Goal: Understand process/instructions

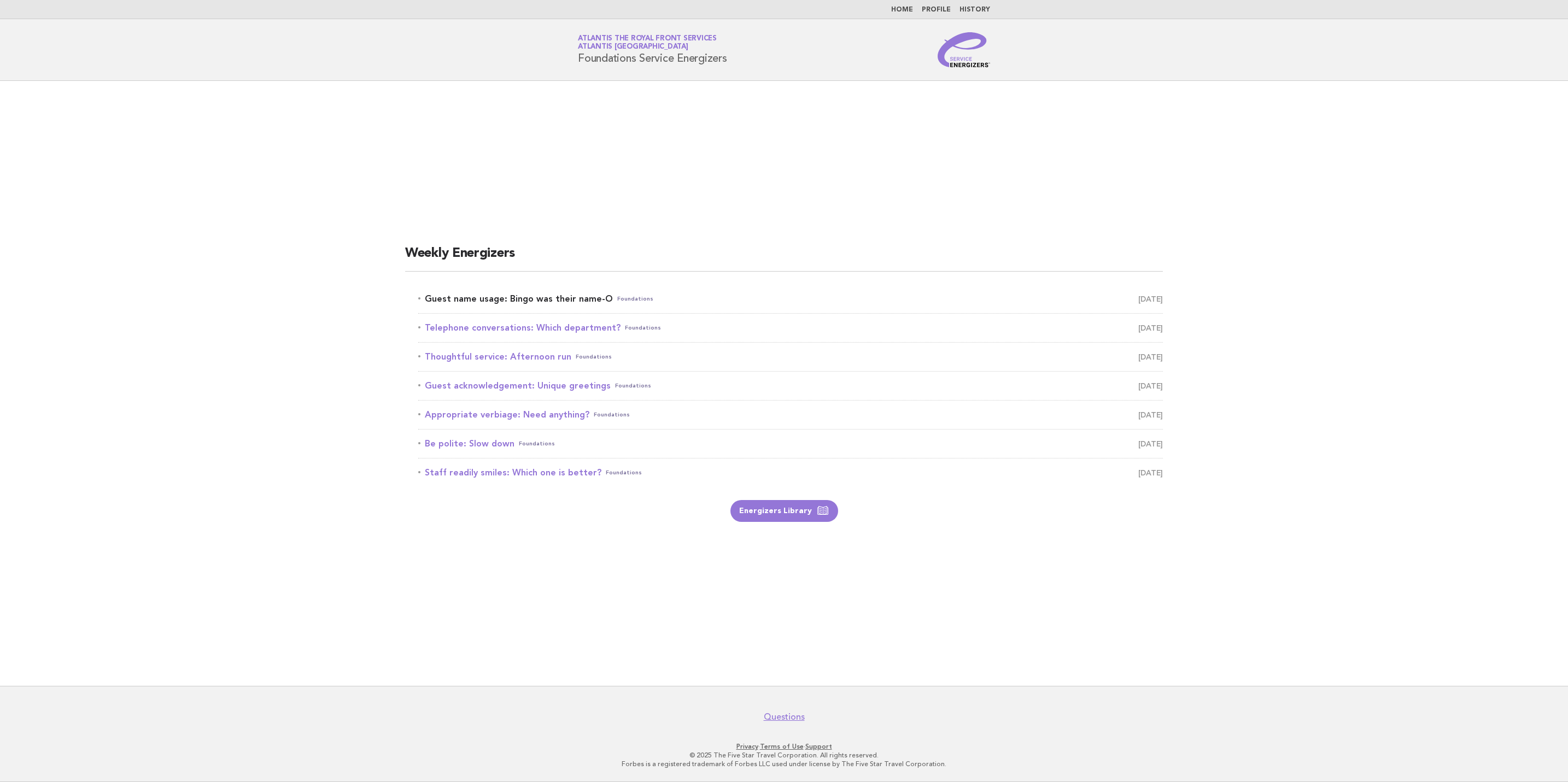
click at [547, 305] on link "Guest name usage: Bingo was their name-O Foundations [DATE]" at bounding box center [790, 299] width 745 height 16
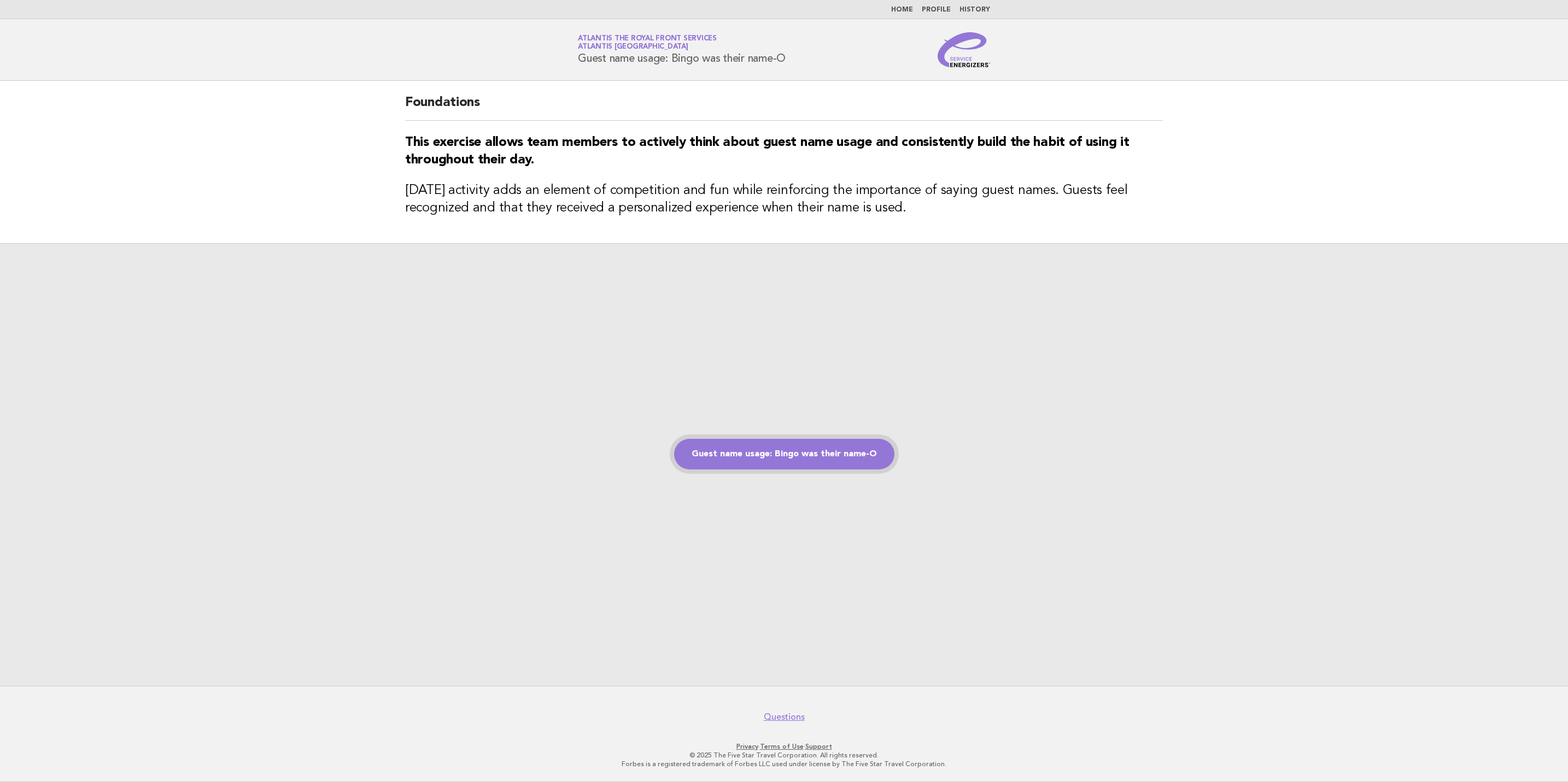
click at [778, 445] on link "Guest name usage: Bingo was their name-O" at bounding box center [784, 454] width 220 height 30
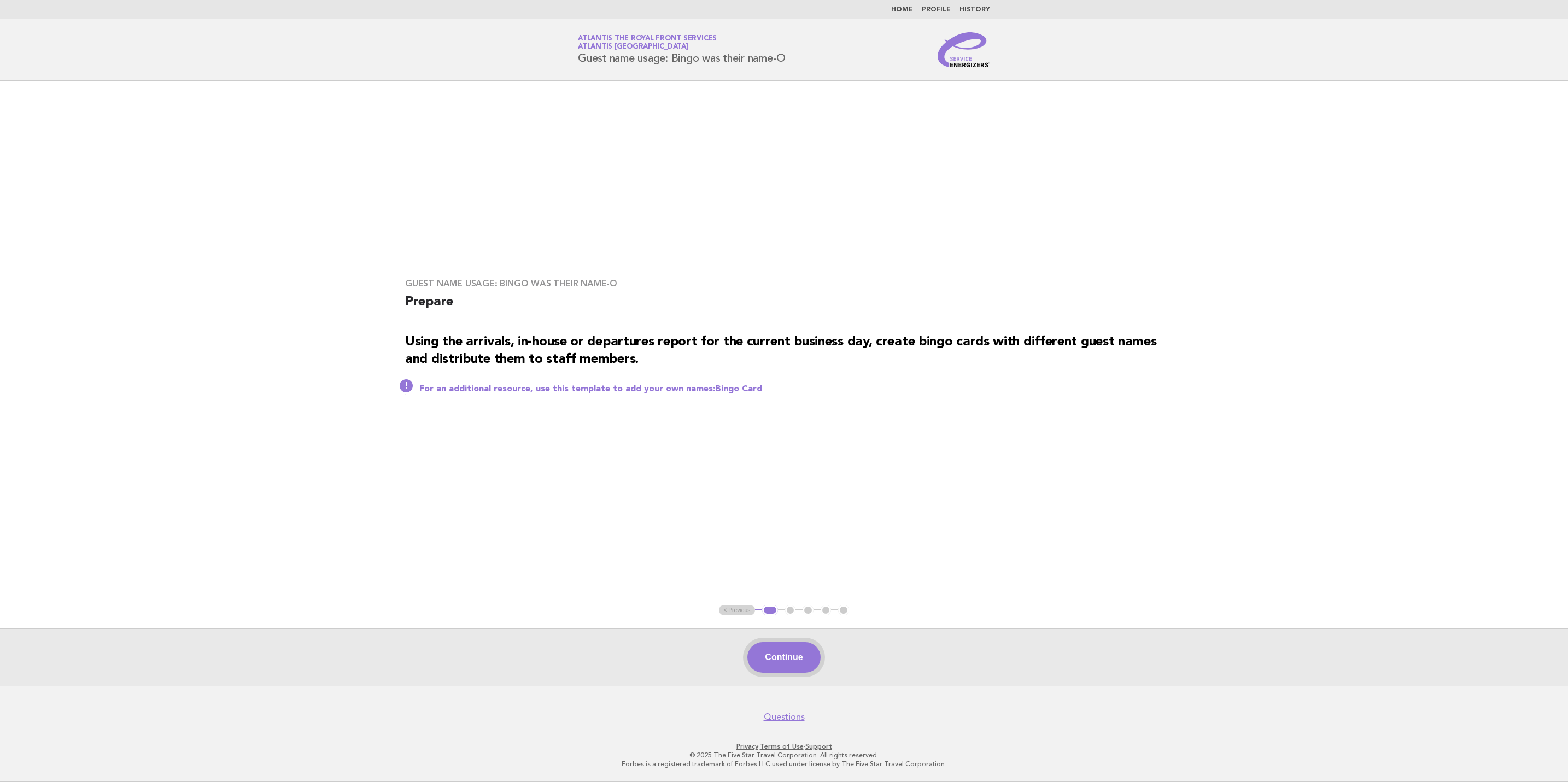
click at [784, 651] on button "Continue" at bounding box center [783, 657] width 72 height 30
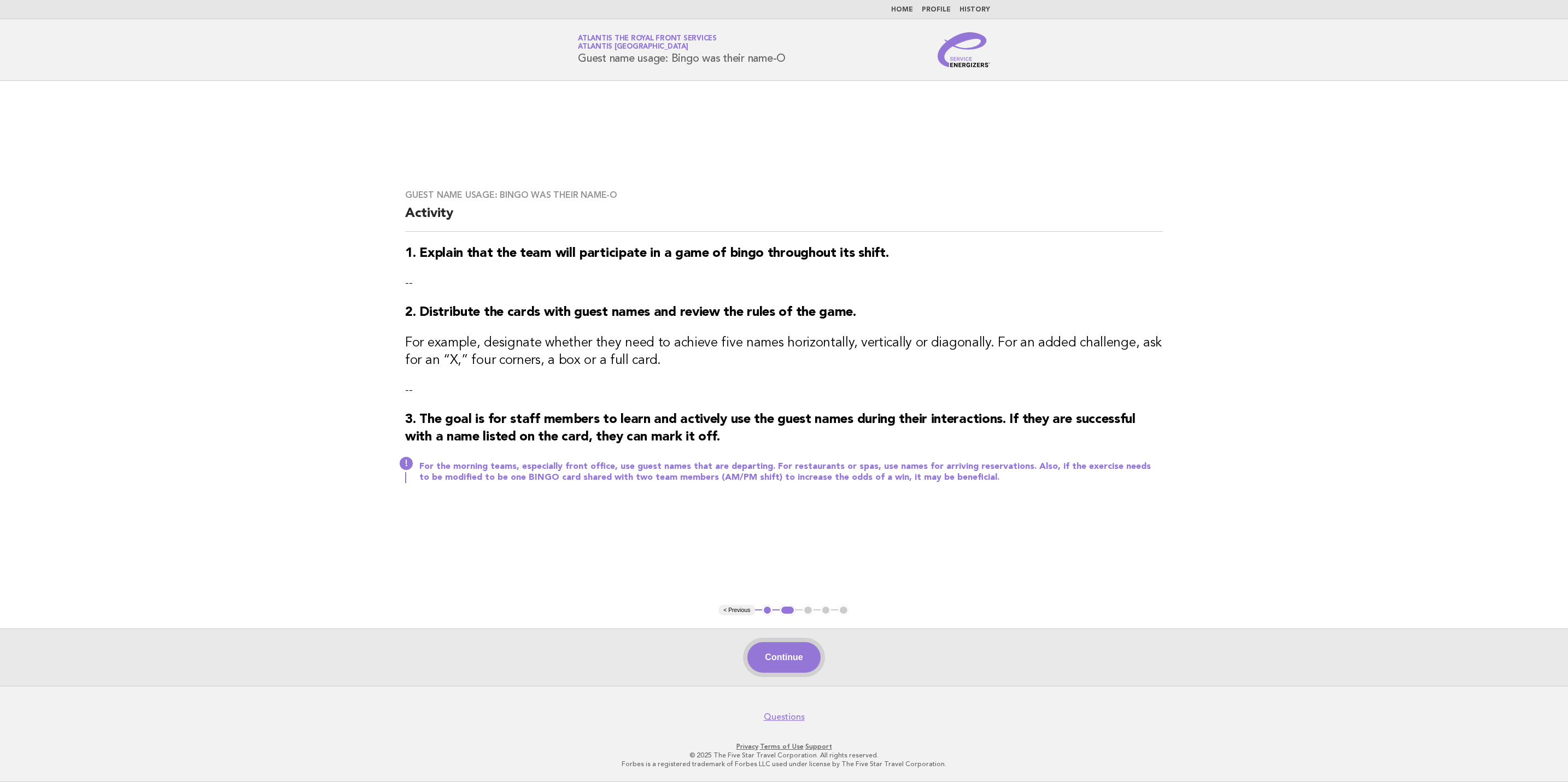
click at [766, 670] on button "Continue" at bounding box center [783, 657] width 72 height 30
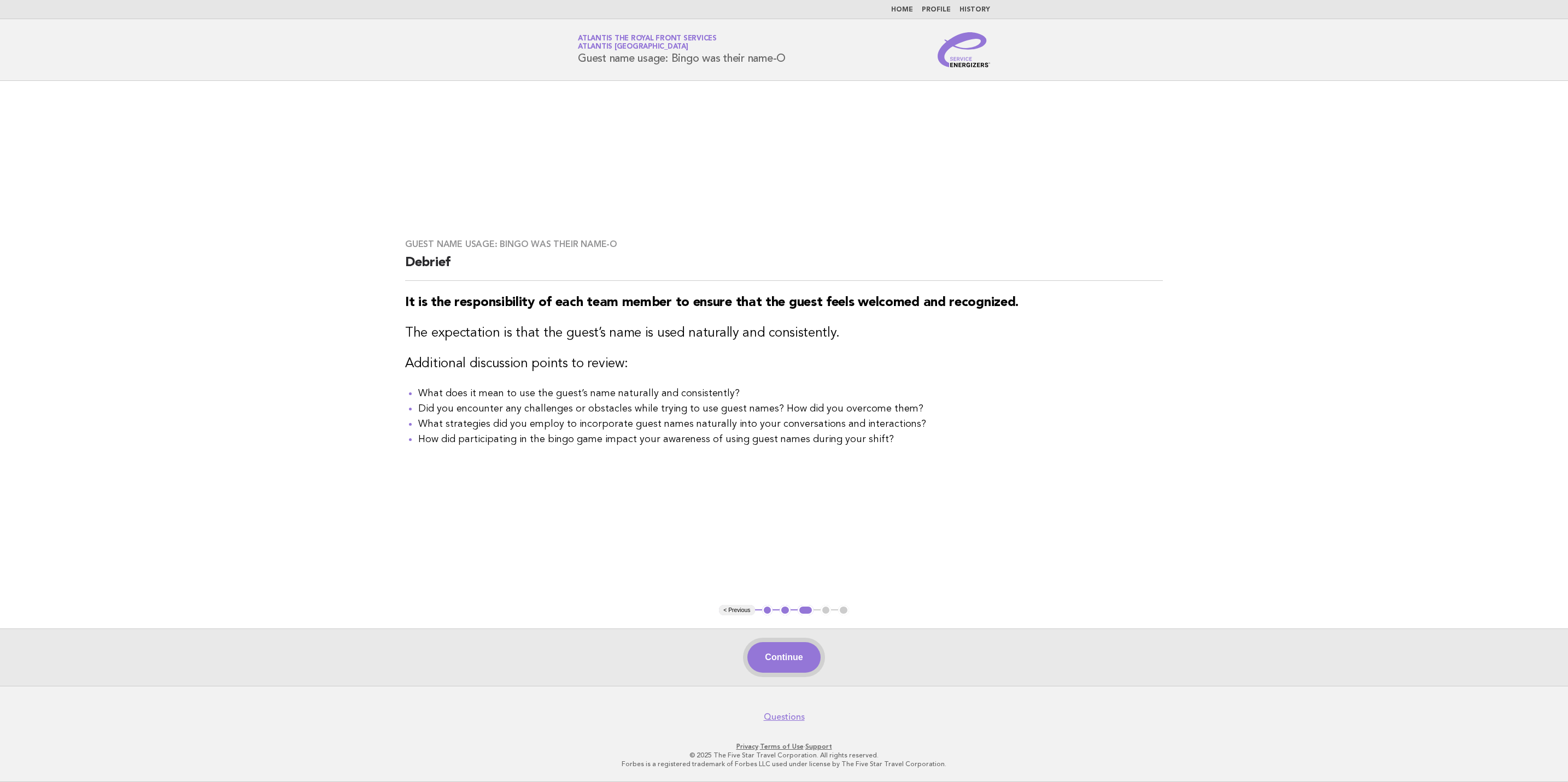
click at [781, 648] on button "Continue" at bounding box center [783, 657] width 72 height 30
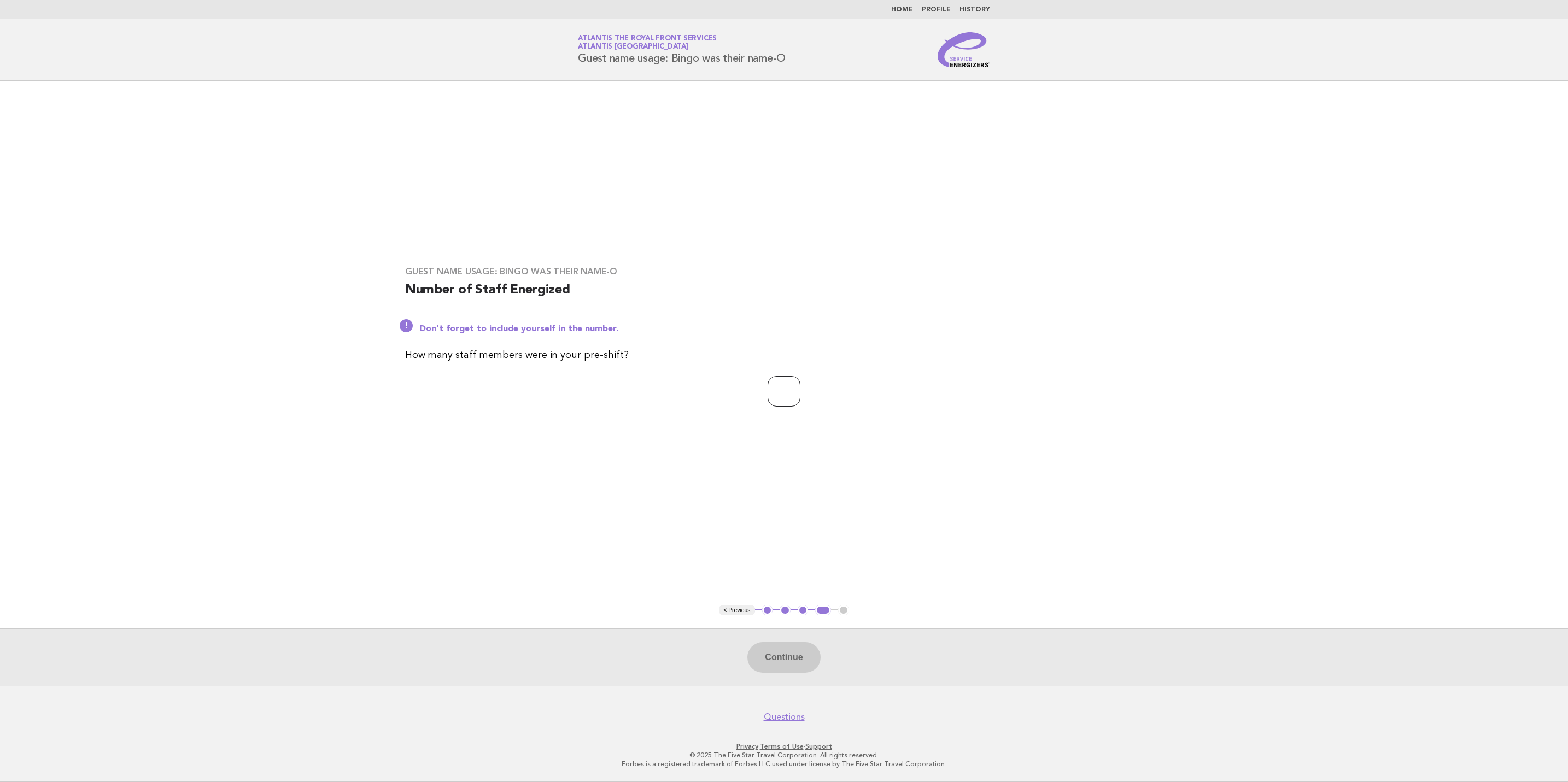
click at [769, 394] on input "number" at bounding box center [784, 391] width 33 height 30
type input "*"
click at [788, 663] on button "Continue" at bounding box center [783, 657] width 72 height 30
